Goal: Task Accomplishment & Management: Use online tool/utility

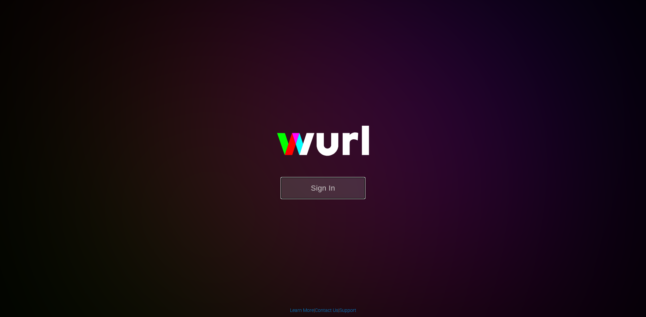
click at [320, 187] on button "Sign In" at bounding box center [323, 188] width 85 height 22
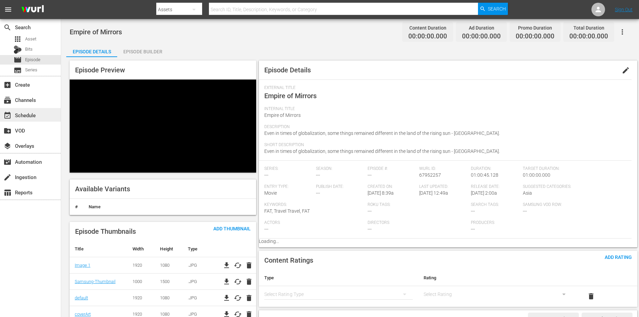
click at [29, 114] on div "event_available Schedule" at bounding box center [19, 114] width 38 height 6
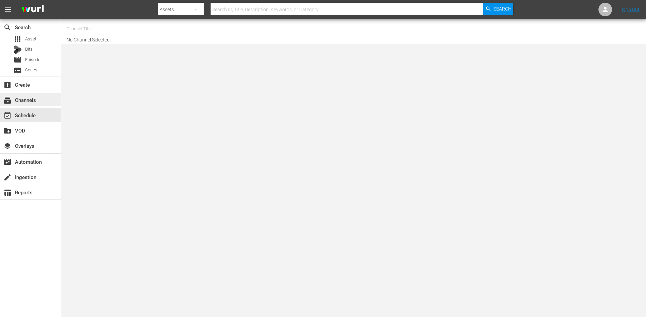
click at [28, 99] on div "subscriptions Channels" at bounding box center [19, 99] width 38 height 6
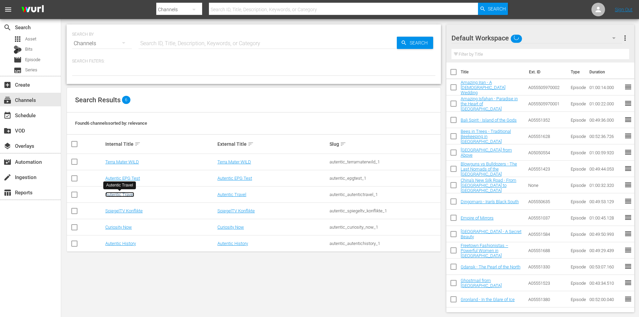
click at [119, 195] on link "Autentic Travel" at bounding box center [119, 194] width 29 height 5
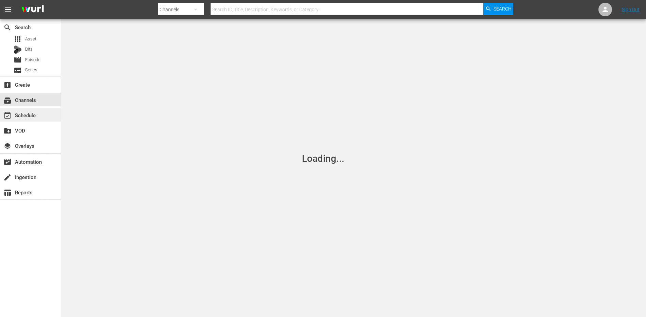
click at [29, 114] on div "event_available Schedule" at bounding box center [19, 114] width 38 height 6
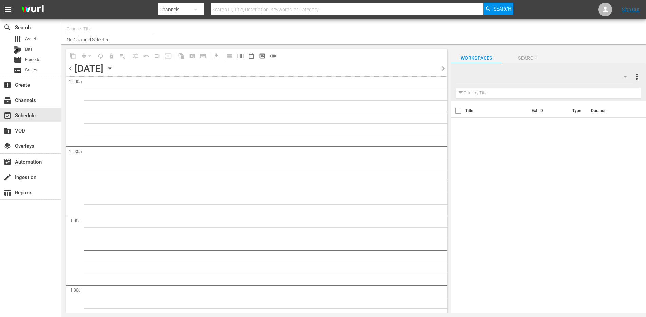
type input "Autentic Travel (1517)"
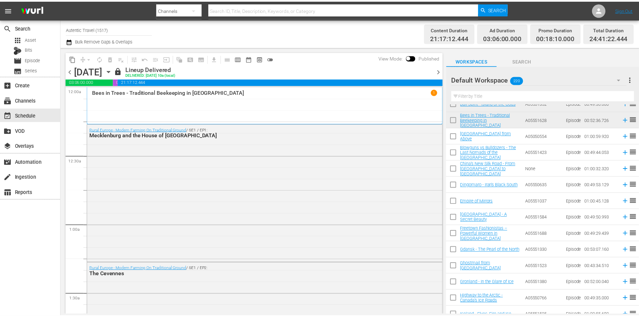
scroll to position [35, 0]
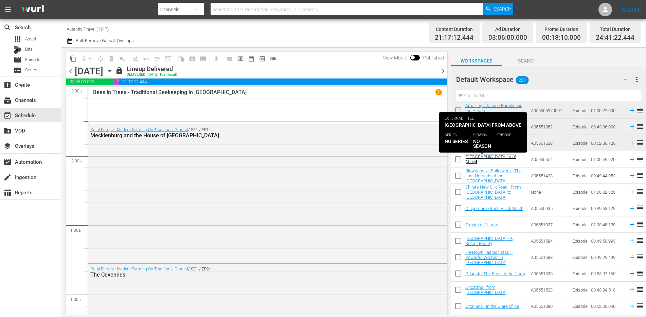
click at [487, 160] on link "[GEOGRAPHIC_DATA] from Above" at bounding box center [490, 159] width 51 height 10
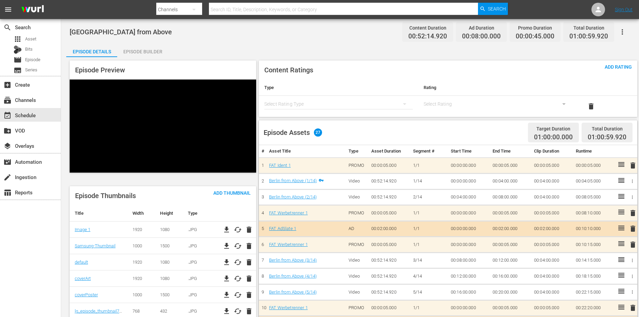
scroll to position [35, 0]
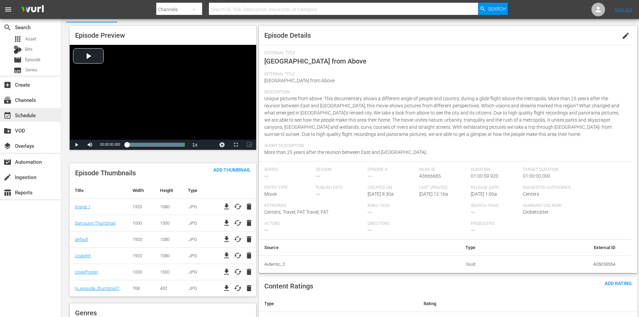
click at [24, 117] on div "event_available Schedule" at bounding box center [19, 114] width 38 height 6
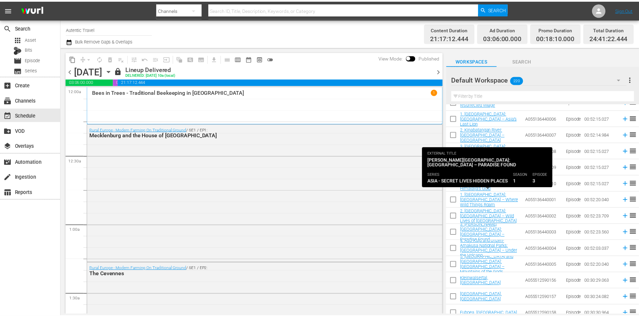
scroll to position [799, 0]
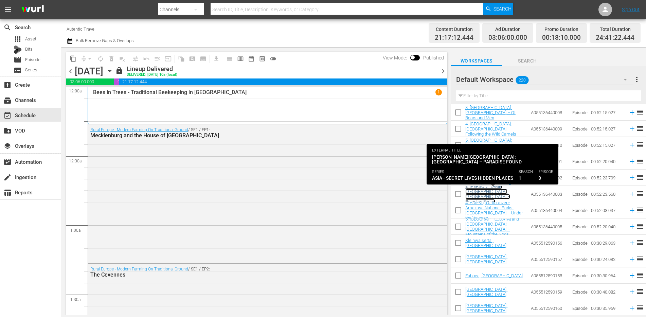
click at [490, 196] on link "3. [PERSON_NAME][GEOGRAPHIC_DATA]: [GEOGRAPHIC_DATA] – Paradise Found" at bounding box center [487, 194] width 45 height 20
